Goal: Obtain resource: Obtain resource

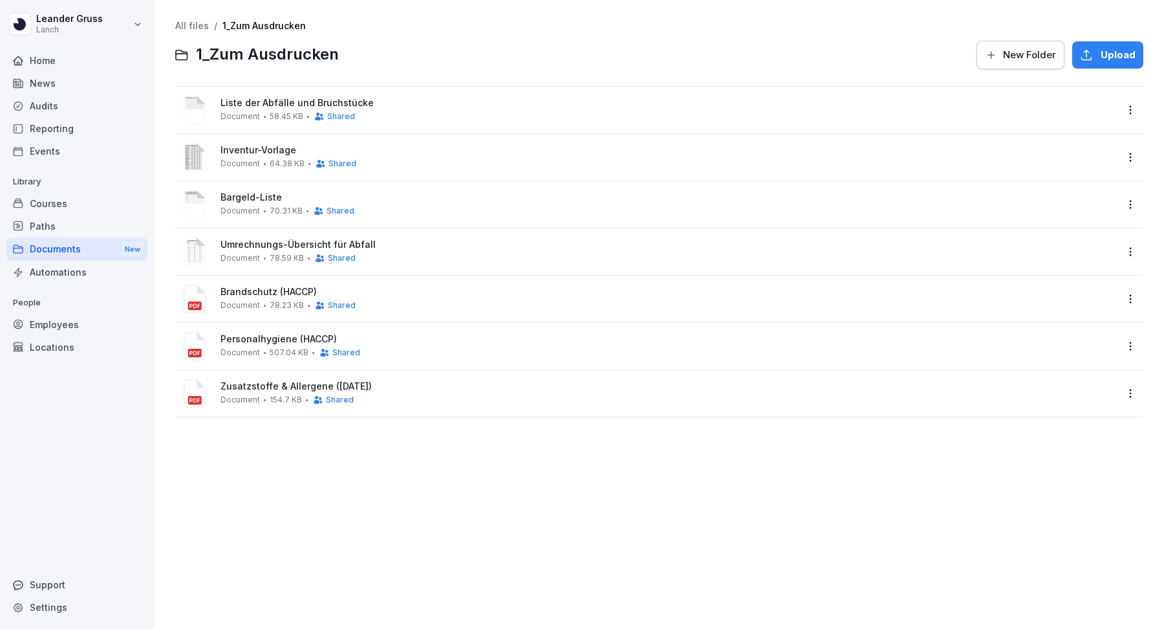
click at [57, 249] on div "Documents New" at bounding box center [76, 249] width 141 height 24
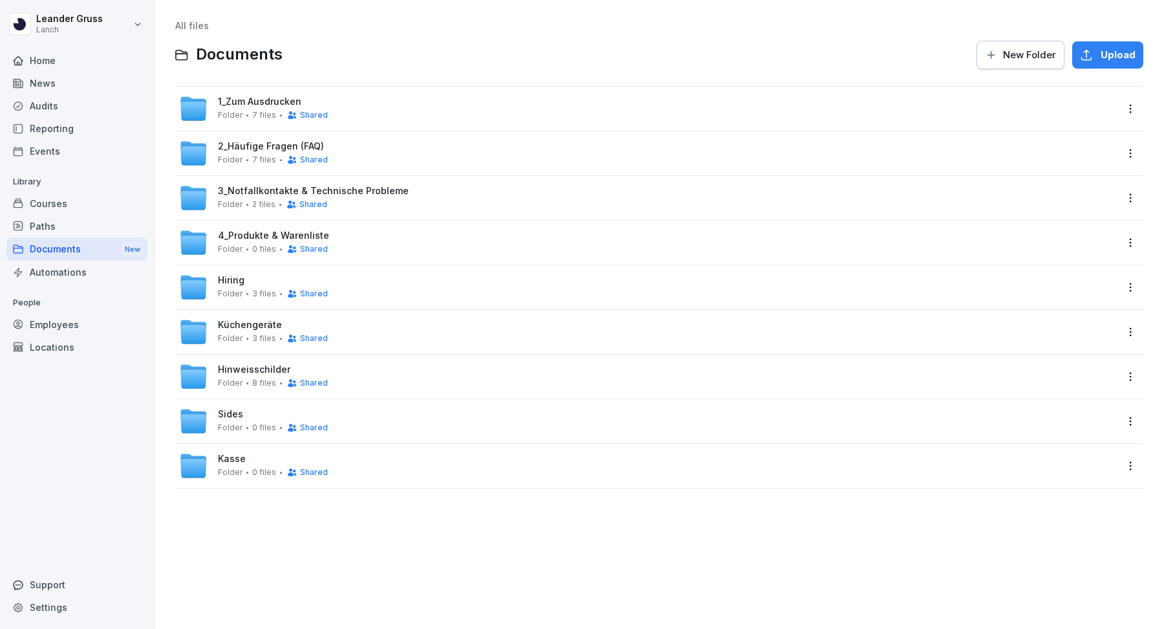
click at [314, 113] on span "Shared" at bounding box center [314, 115] width 28 height 9
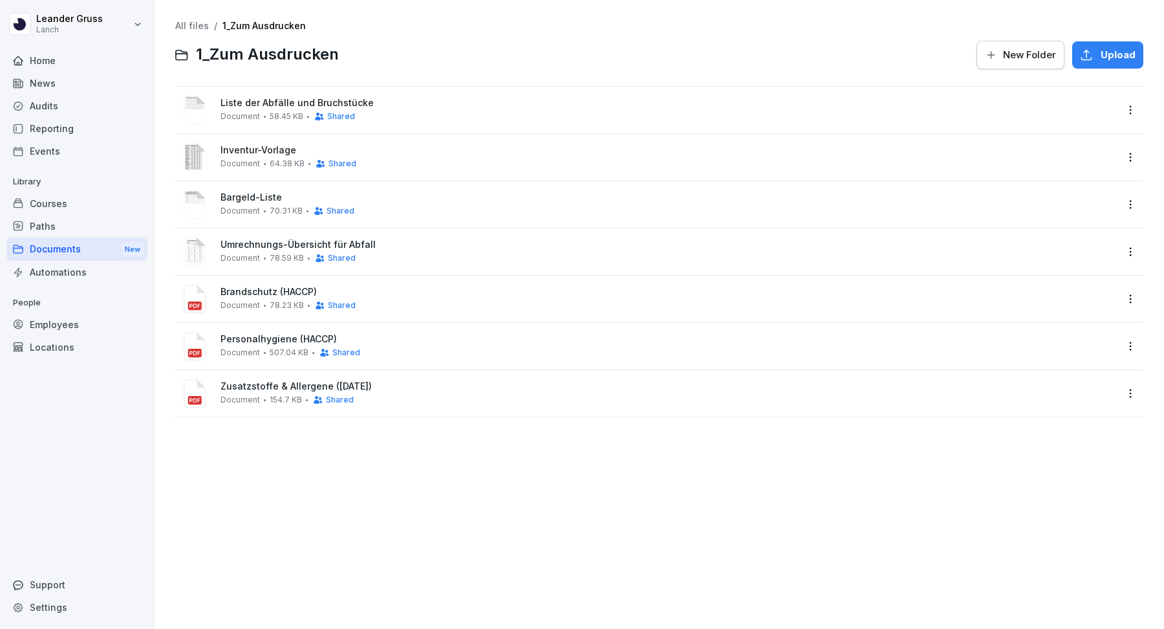
click at [274, 101] on span "Liste der Abfälle und Bruchstücke" at bounding box center [669, 103] width 896 height 11
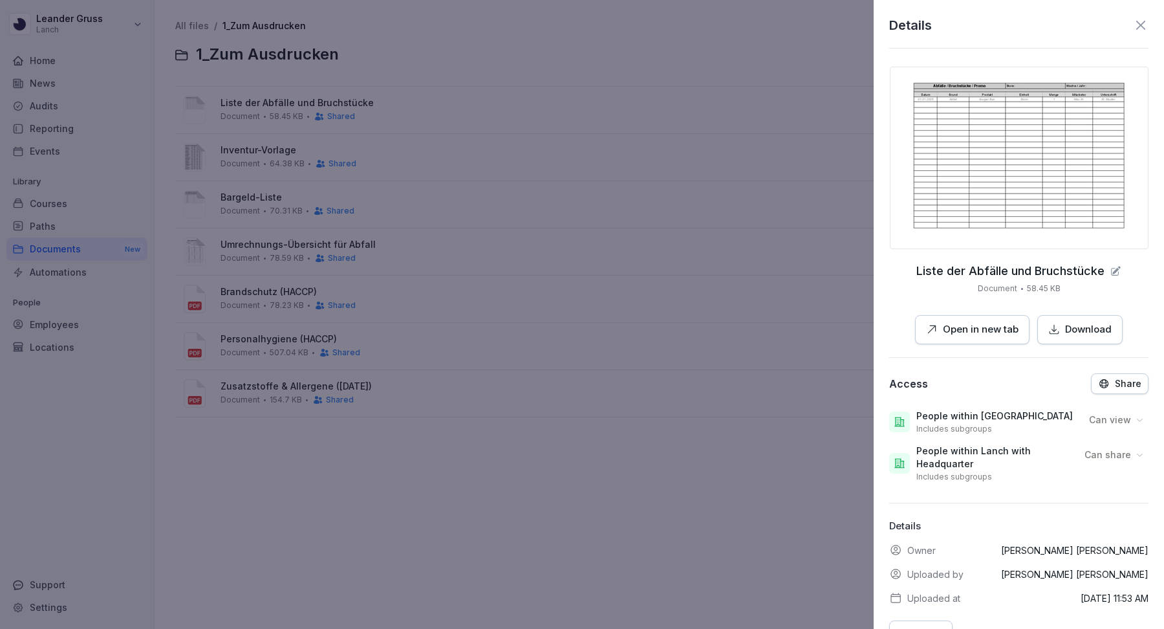
click at [997, 329] on p "Open in new tab" at bounding box center [981, 329] width 76 height 15
click at [1144, 16] on div "Details" at bounding box center [1018, 25] width 259 height 19
click at [1144, 18] on icon at bounding box center [1141, 25] width 16 height 16
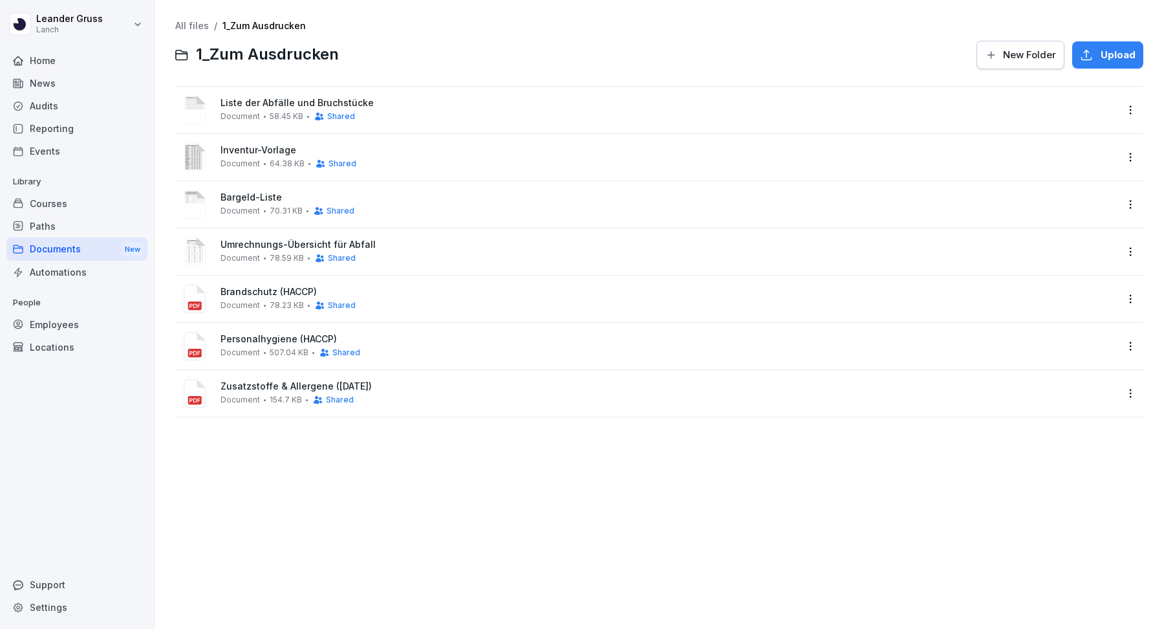
click at [283, 255] on span "78.59 KB" at bounding box center [287, 258] width 34 height 9
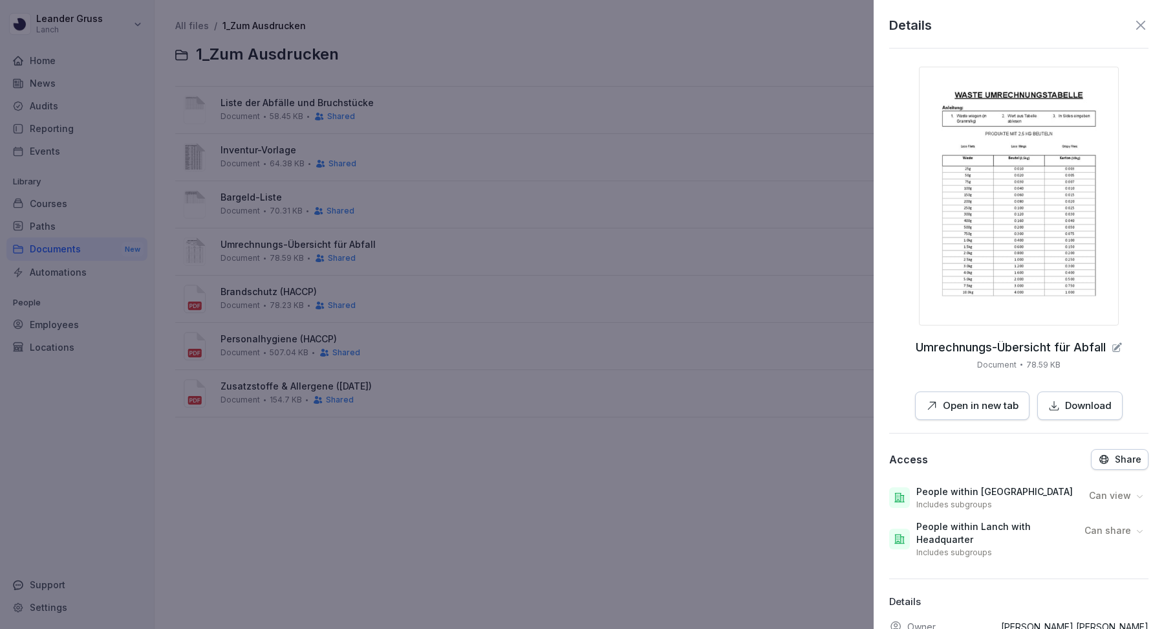
click at [977, 401] on p "Open in new tab" at bounding box center [981, 405] width 76 height 15
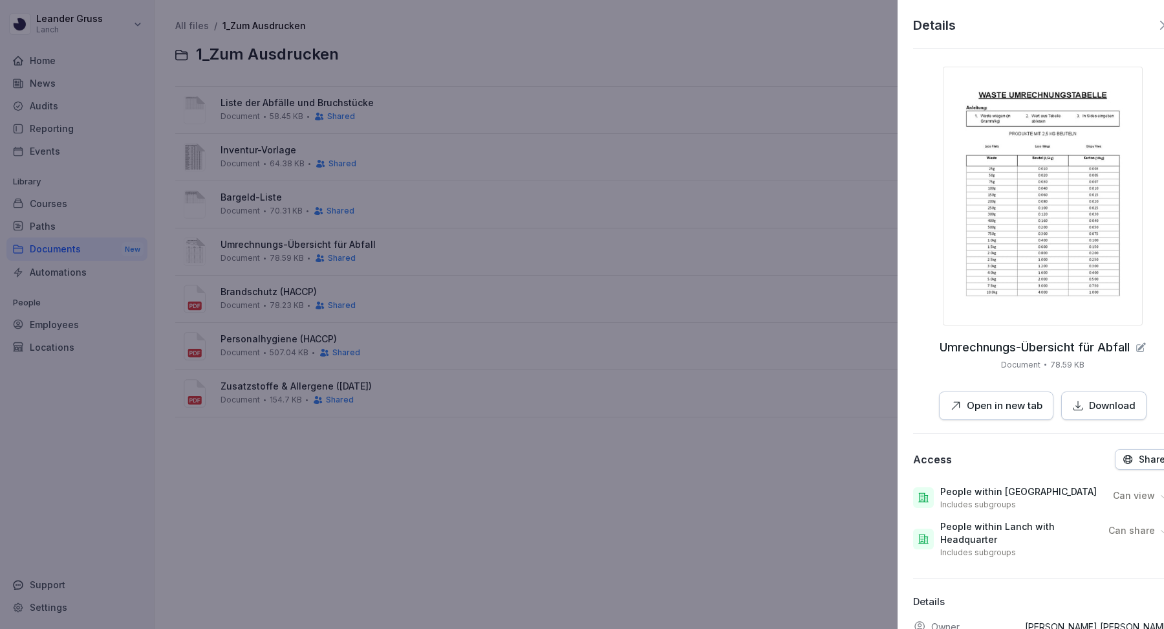
click at [787, 397] on div at bounding box center [582, 314] width 1164 height 629
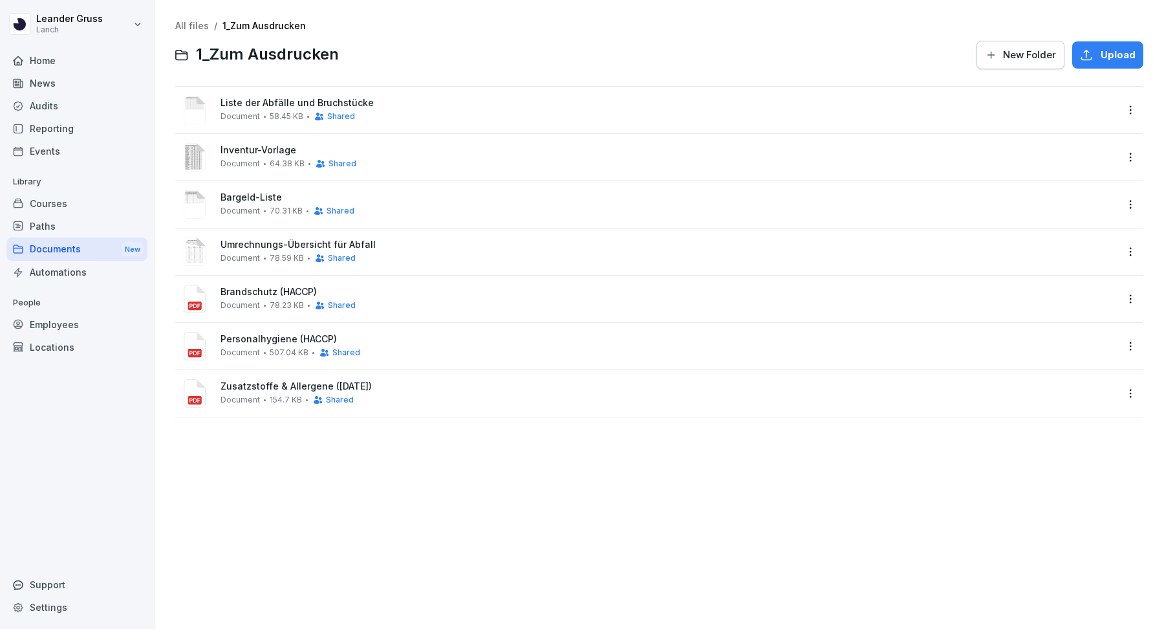
click at [291, 206] on span "70.31 KB" at bounding box center [286, 210] width 33 height 9
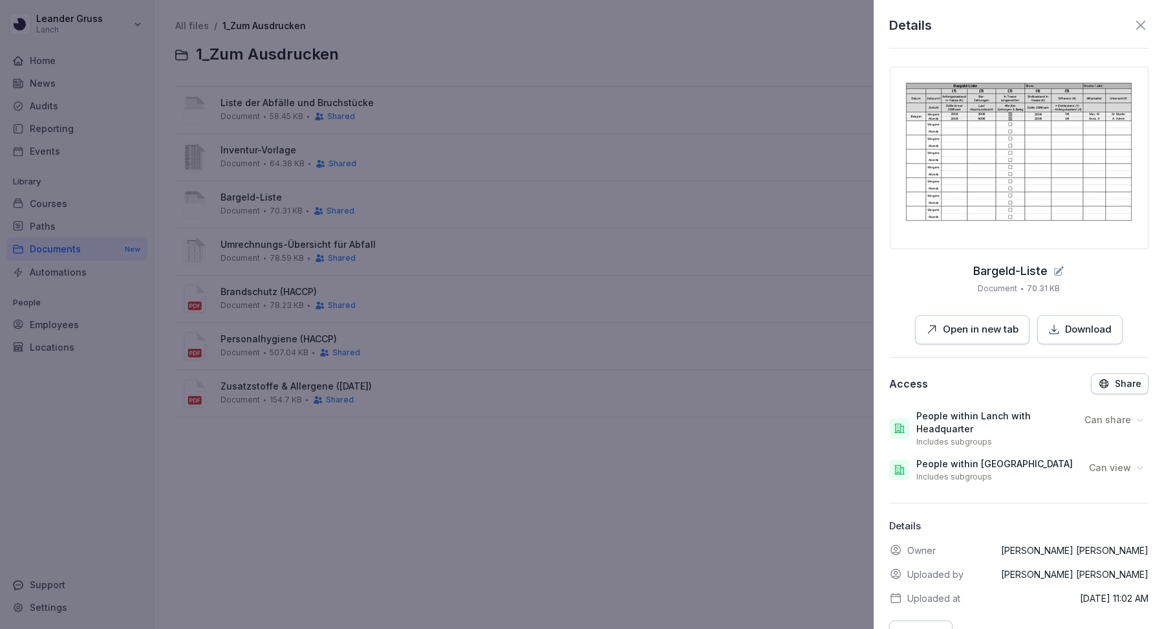
click at [984, 337] on button "Open in new tab" at bounding box center [972, 329] width 114 height 29
click at [673, 295] on div at bounding box center [582, 314] width 1164 height 629
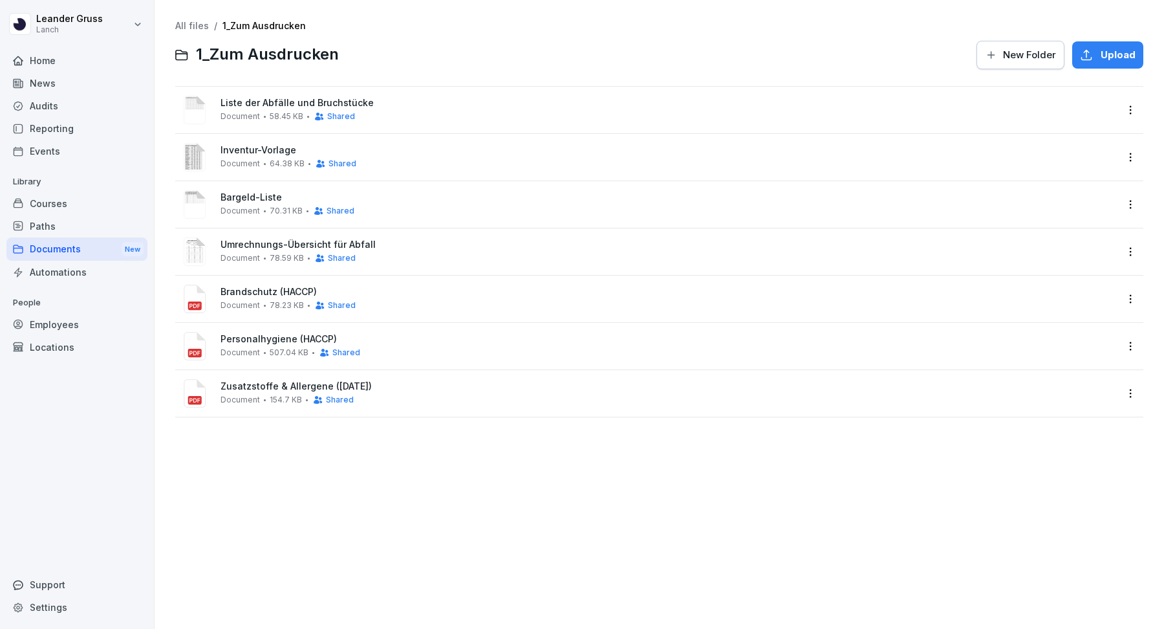
click at [429, 157] on div "Inventur-Vorlage Document 64.38 KB Shared" at bounding box center [669, 157] width 896 height 24
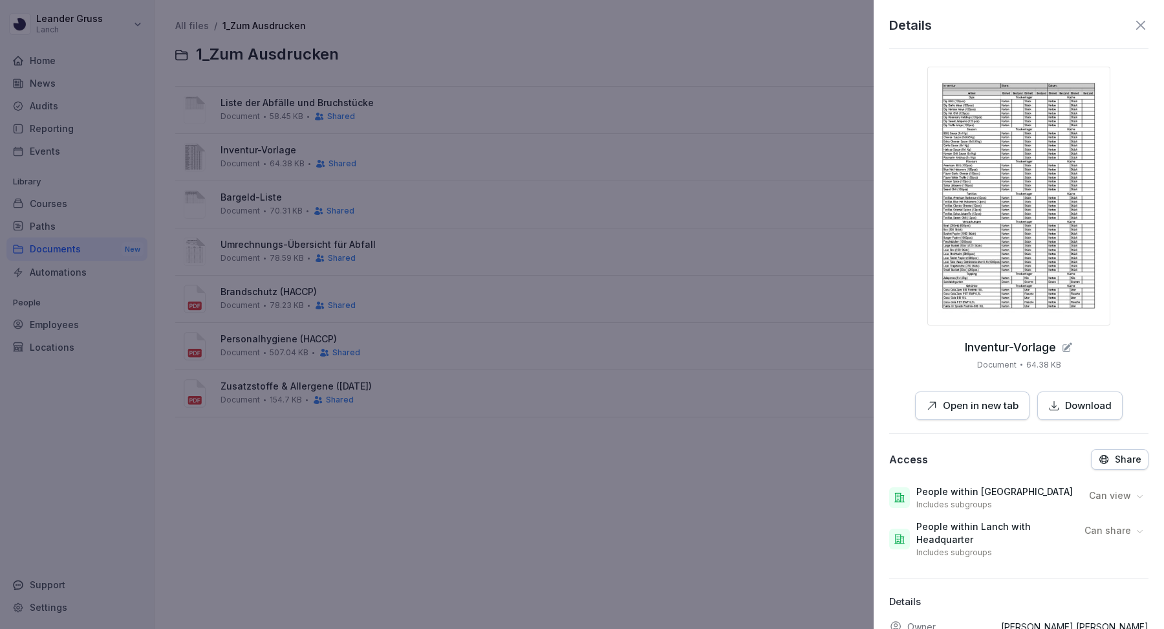
click at [989, 411] on p "Open in new tab" at bounding box center [981, 405] width 76 height 15
click at [659, 446] on div at bounding box center [582, 314] width 1164 height 629
